Goal: Find specific page/section: Find specific page/section

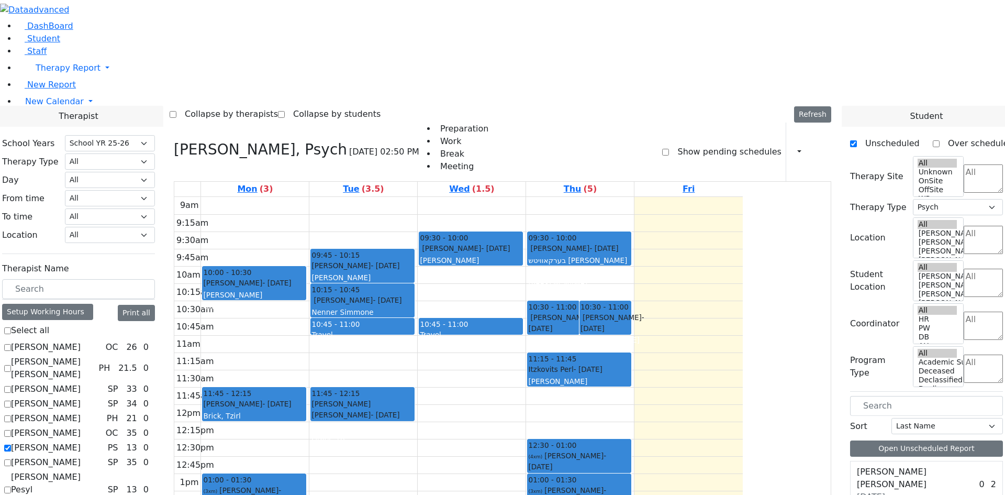
select select "212"
select select "6"
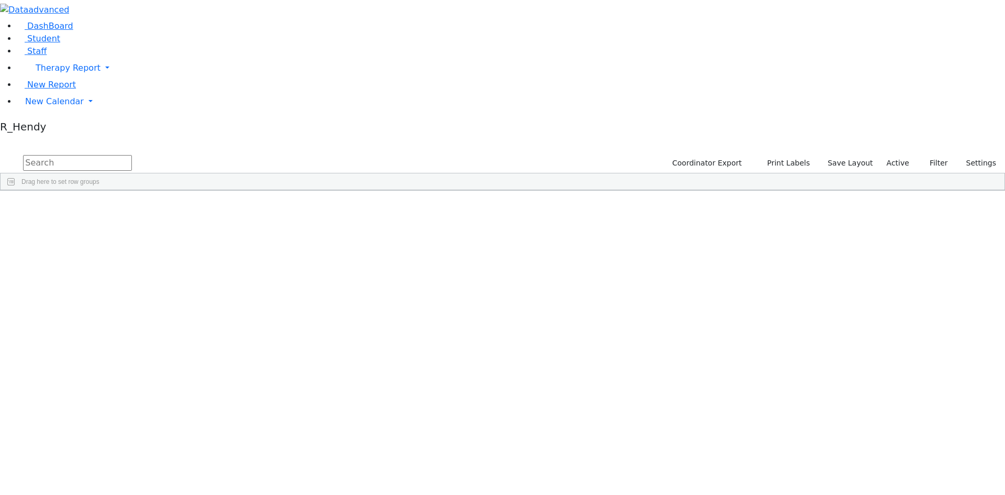
click at [132, 155] on input "text" at bounding box center [77, 163] width 109 height 16
type input "a"
type input "s"
drag, startPoint x: 191, startPoint y: 40, endPoint x: 19, endPoint y: 40, distance: 171.7
click at [19, 40] on div "DashBoard Student Staff Therapy Report Student Old Calendar Report" at bounding box center [502, 129] width 1005 height 258
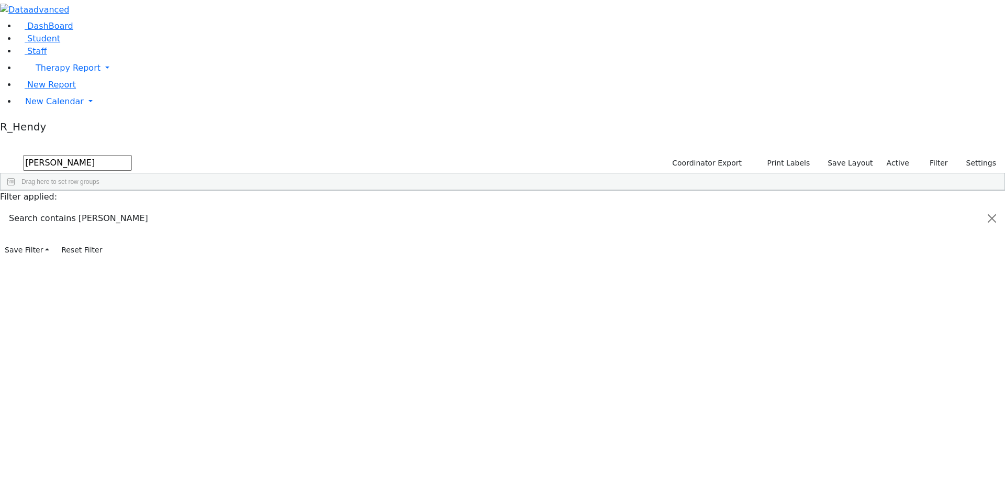
click at [199, 413] on div "Shimon" at bounding box center [167, 420] width 66 height 15
drag, startPoint x: 171, startPoint y: 42, endPoint x: 0, endPoint y: 62, distance: 171.8
click at [0, 58] on div "DashBoard Student Staff Therapy Report Student Old Calendar Report" at bounding box center [502, 129] width 1005 height 258
drag, startPoint x: 57, startPoint y: 42, endPoint x: 48, endPoint y: 42, distance: 9.4
click at [48, 42] on div "DashBoard Student Staff Therapy Report Student Old Calendar Report" at bounding box center [502, 129] width 1005 height 258
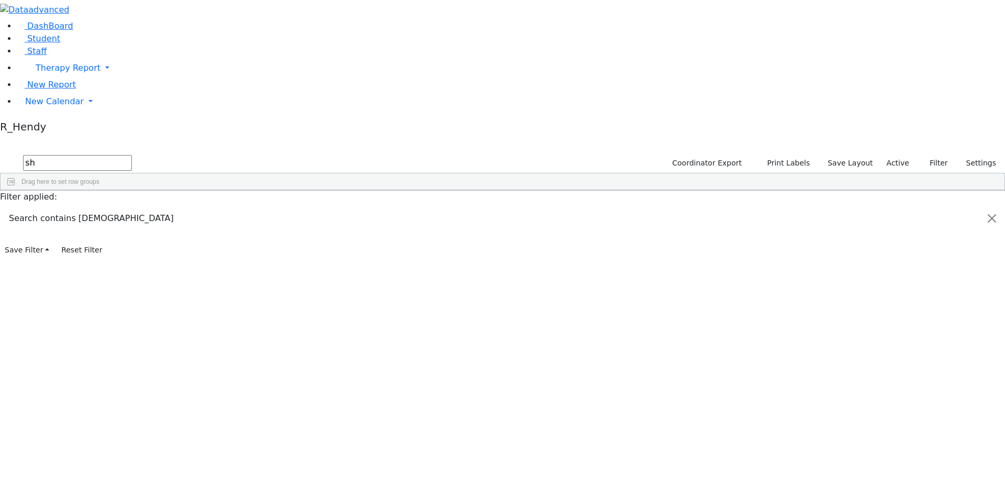
type input "s"
drag, startPoint x: 180, startPoint y: 43, endPoint x: 119, endPoint y: 37, distance: 61.1
click at [119, 37] on div "DashBoard Student Staff Therapy Report Student Old Calendar Report" at bounding box center [502, 129] width 1005 height 258
drag, startPoint x: 182, startPoint y: 51, endPoint x: 72, endPoint y: 51, distance: 110.5
click at [72, 51] on div "DashBoard Student Staff Therapy Report Student Old Calendar Report" at bounding box center [502, 129] width 1005 height 258
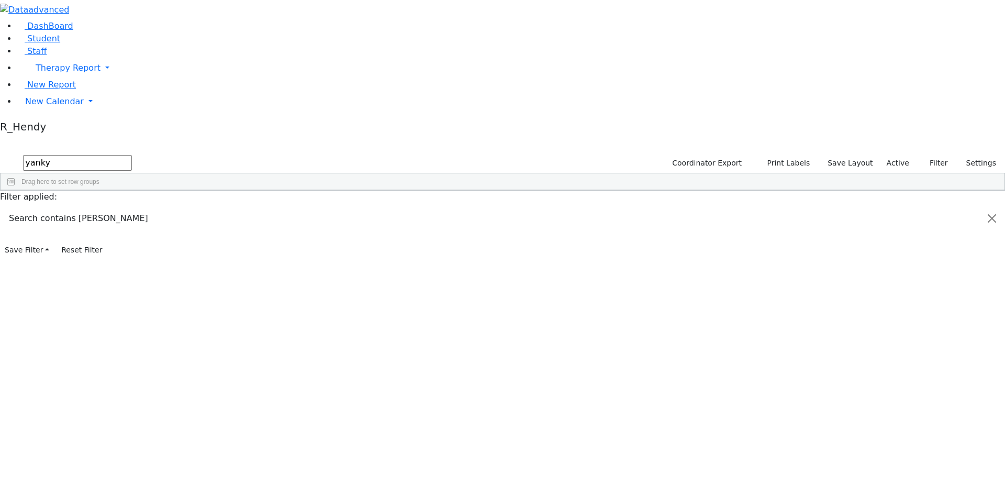
drag, startPoint x: 169, startPoint y: 37, endPoint x: 83, endPoint y: 37, distance: 86.4
click at [83, 37] on div "DashBoard Student Staff Therapy Report Student Old Calendar Report" at bounding box center [502, 129] width 1005 height 258
type input "isaa"
